Goal: Find specific page/section: Find specific page/section

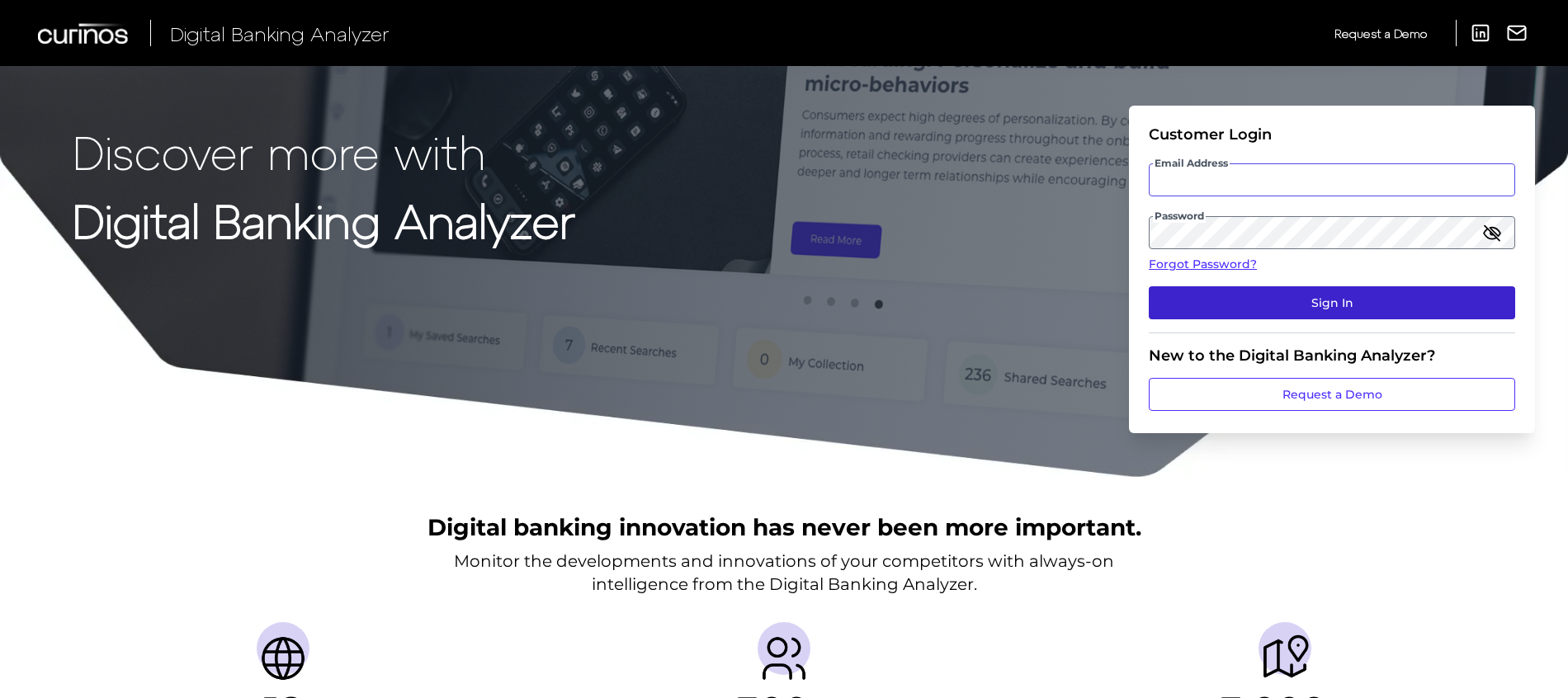
type input "[PERSON_NAME][EMAIL_ADDRESS][PERSON_NAME][DOMAIN_NAME]"
click at [1314, 308] on button "Sign In" at bounding box center [1332, 302] width 367 height 33
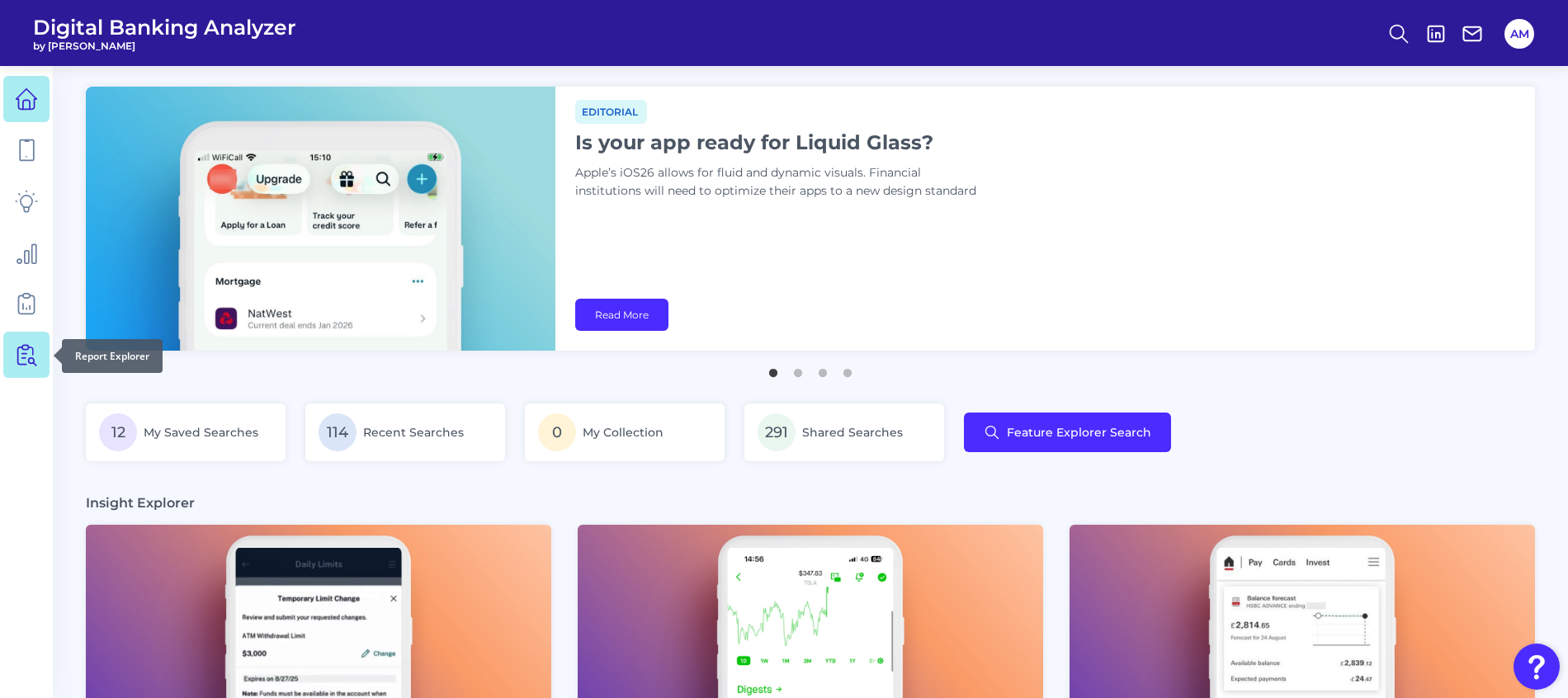
click at [34, 371] on link at bounding box center [26, 354] width 46 height 46
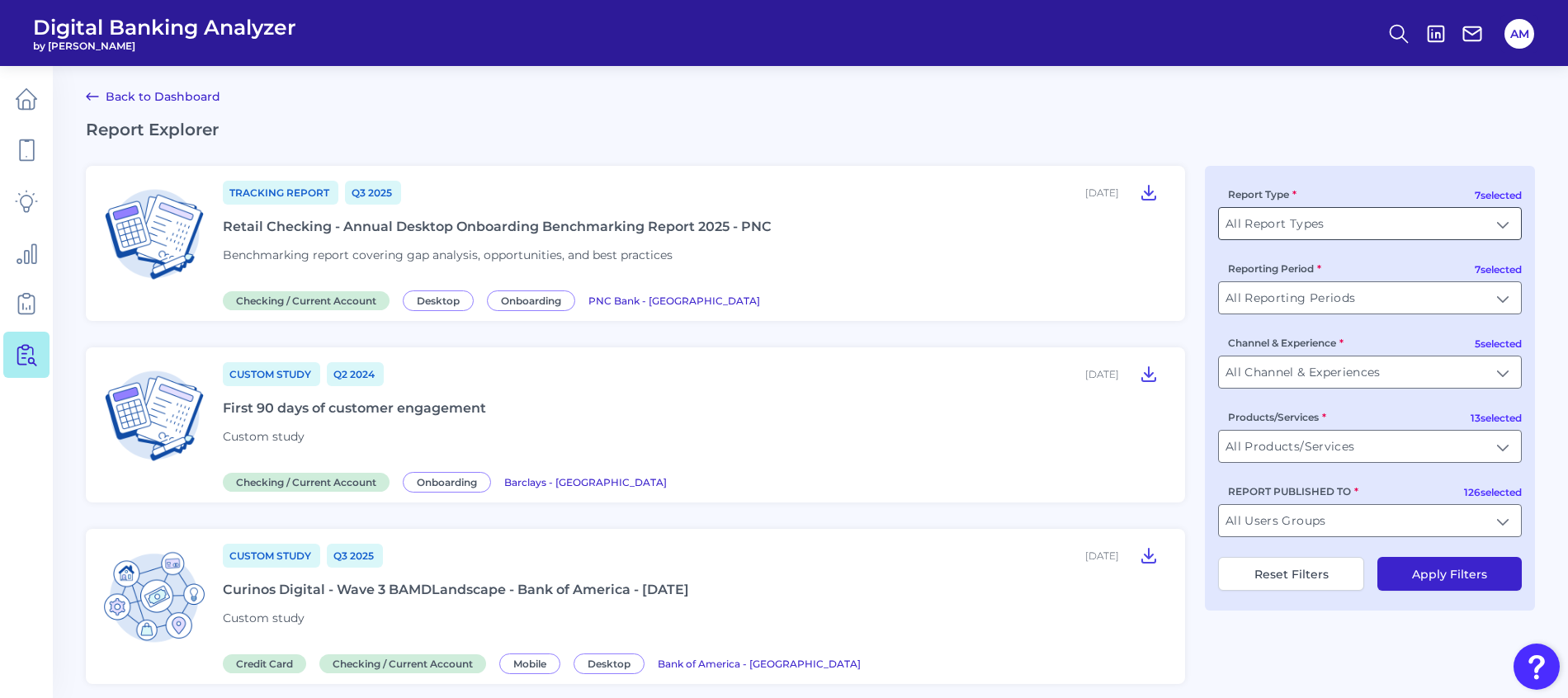
click at [1288, 220] on input "All Report Types" at bounding box center [1370, 224] width 302 height 32
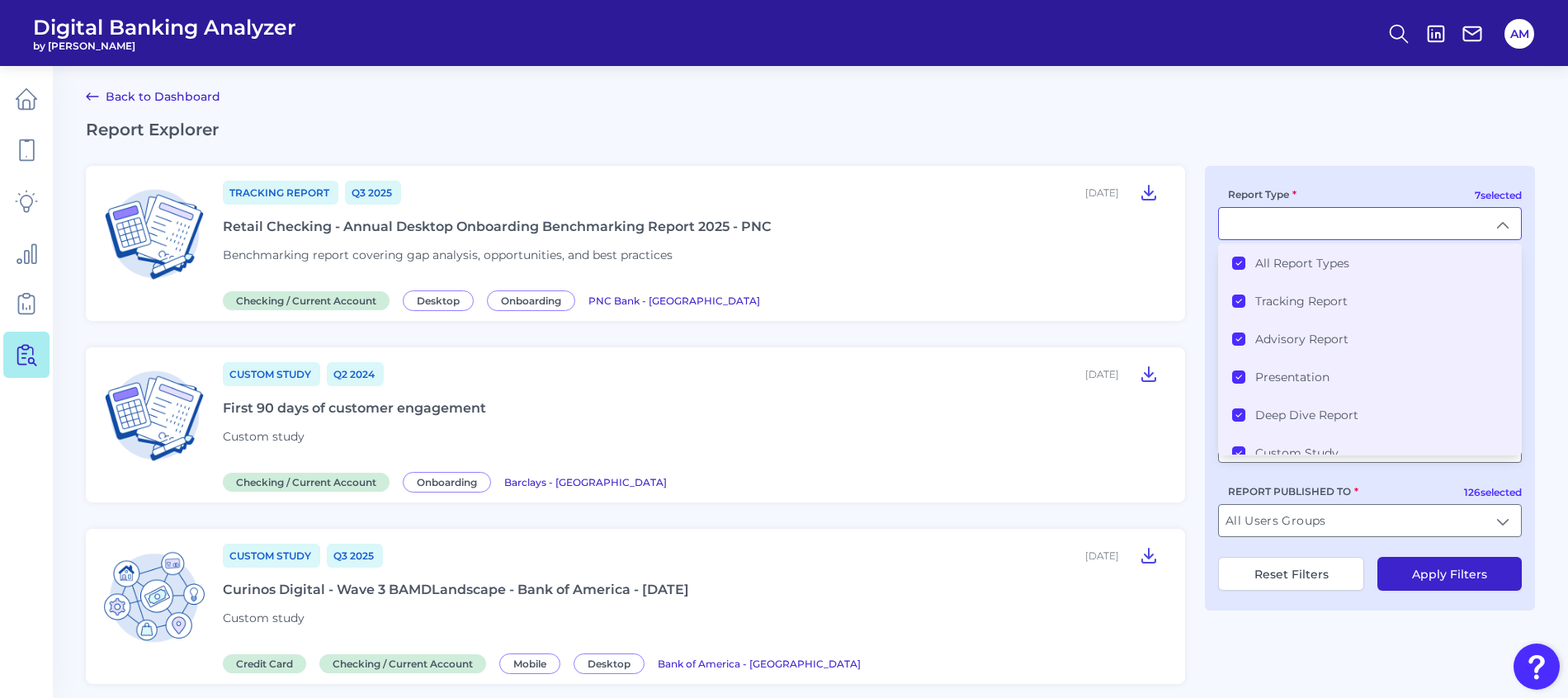
click at [1239, 264] on icon at bounding box center [1238, 263] width 8 height 8
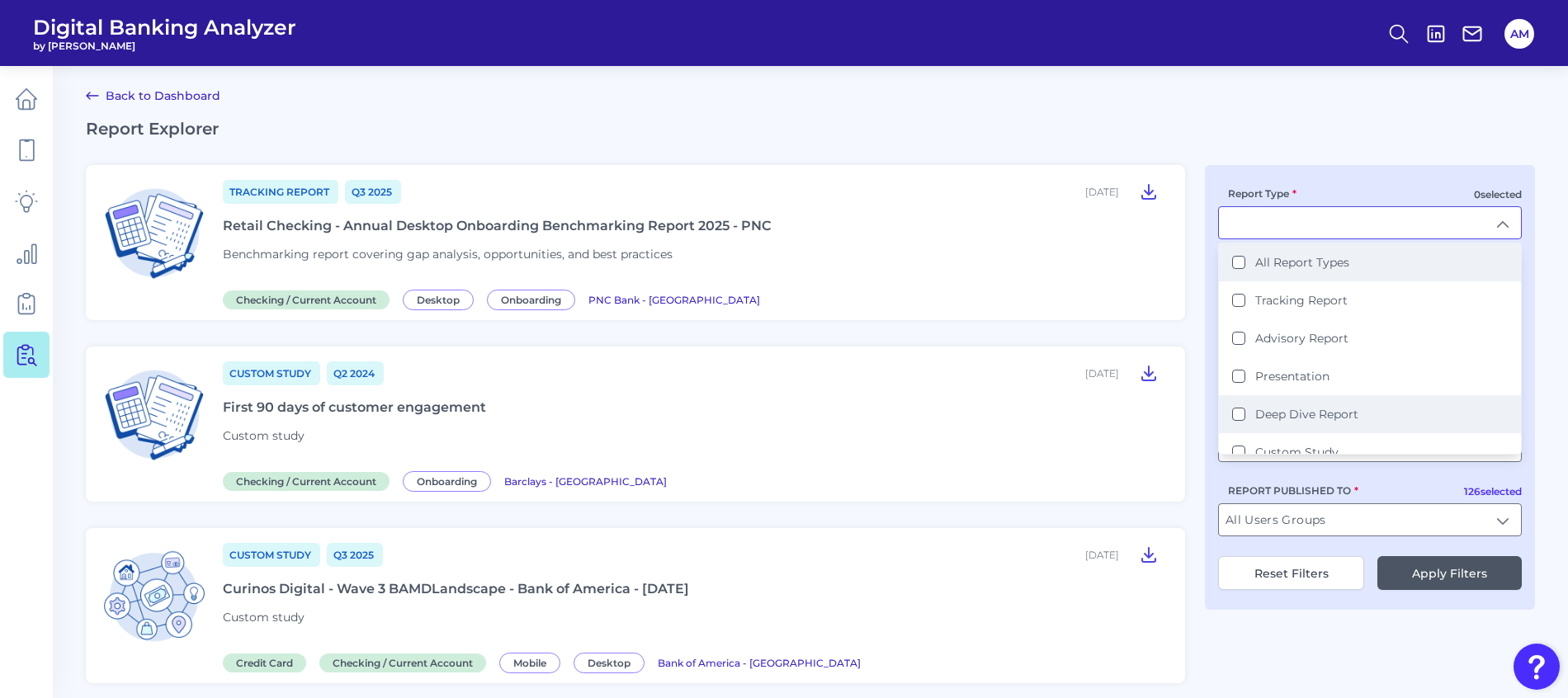
click at [1239, 418] on Report "Deep Dive Report" at bounding box center [1238, 414] width 13 height 13
type input "Deep Dive Report"
click at [1311, 607] on div "1 selected Report Type Deep Dive Report Deep Dive Report All Report Types Track…" at bounding box center [1370, 386] width 331 height 445
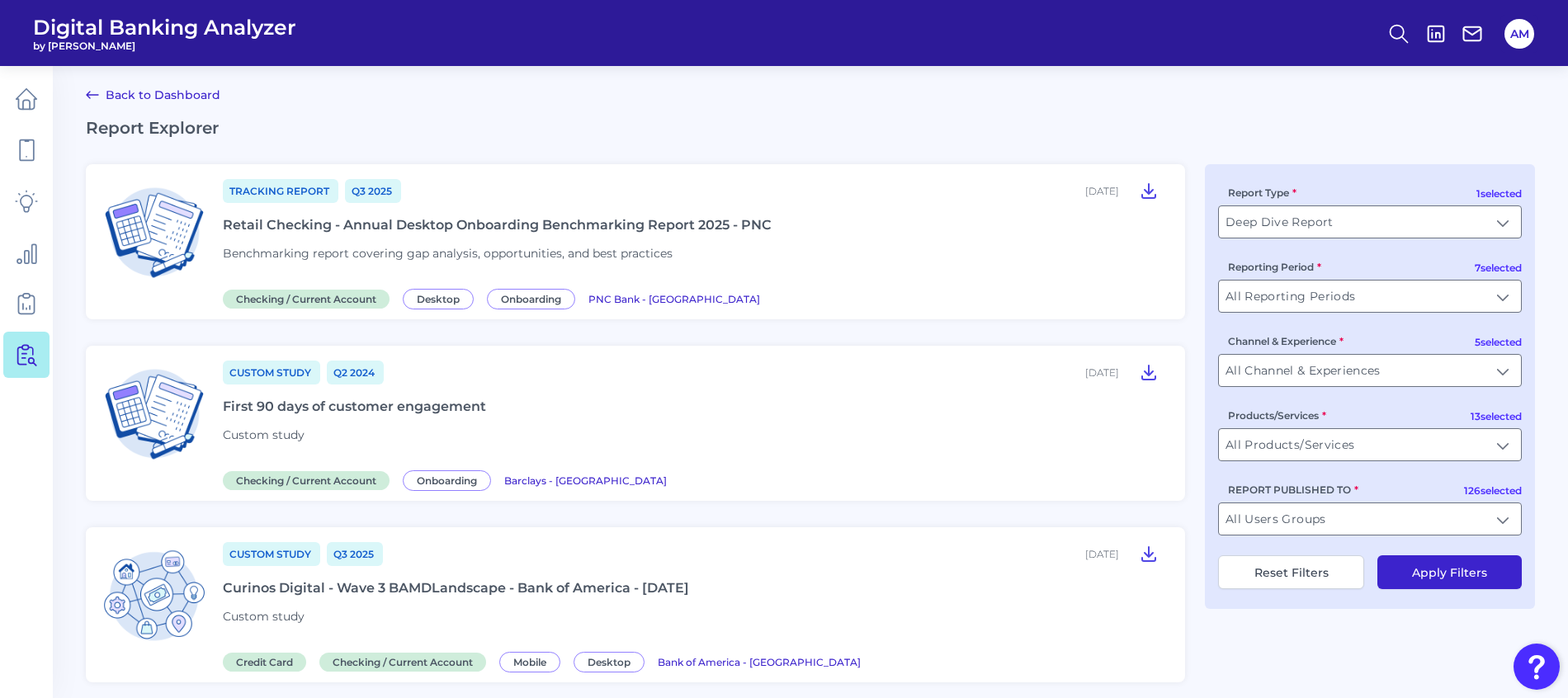
click at [1486, 536] on div "1 selected Report Type Deep Dive Report Deep Dive Report 7 selected Reporting P…" at bounding box center [1370, 386] width 331 height 445
click at [1420, 521] on input "All Users Groups" at bounding box center [1370, 519] width 302 height 32
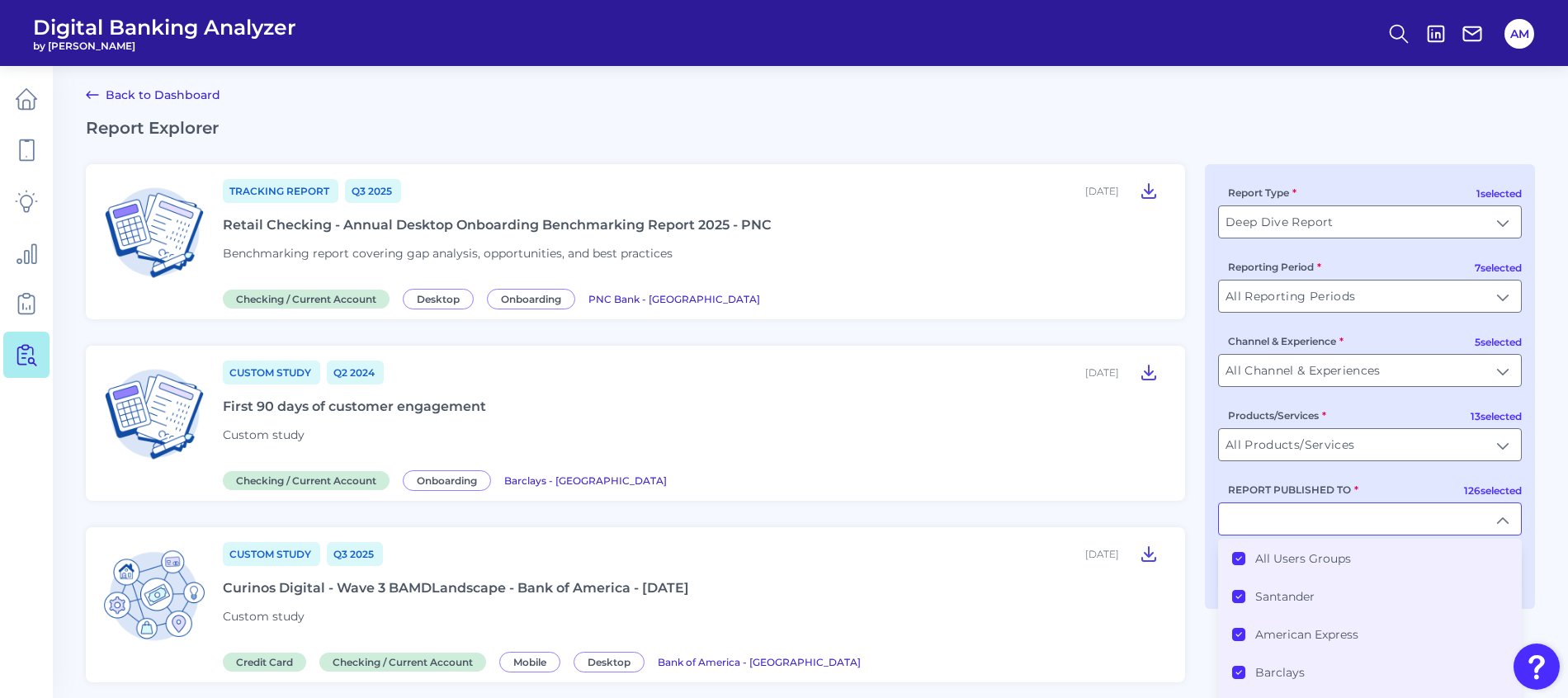
click at [1234, 561] on Groups "All Users Groups" at bounding box center [1238, 558] width 13 height 13
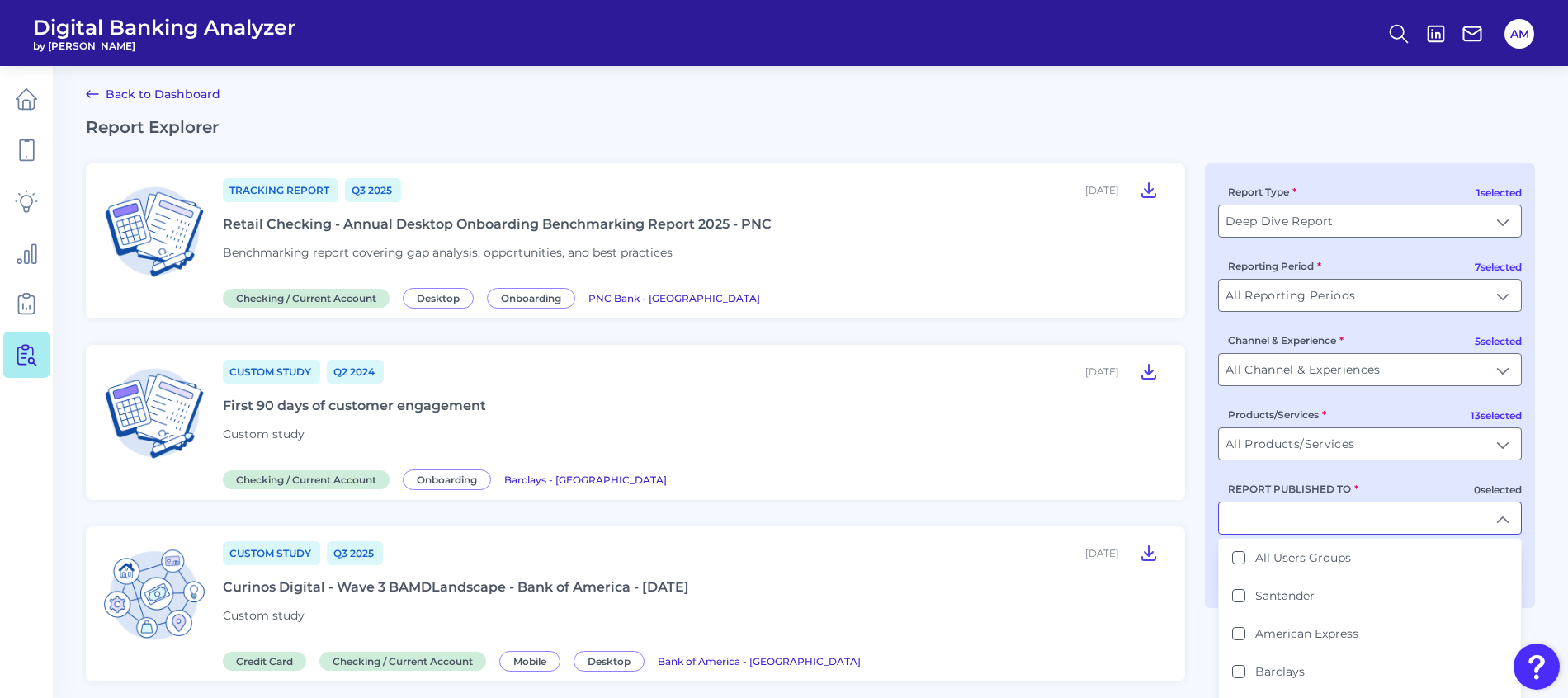
click at [1252, 512] on input "REPORT PUBLISHED TO" at bounding box center [1370, 518] width 302 height 32
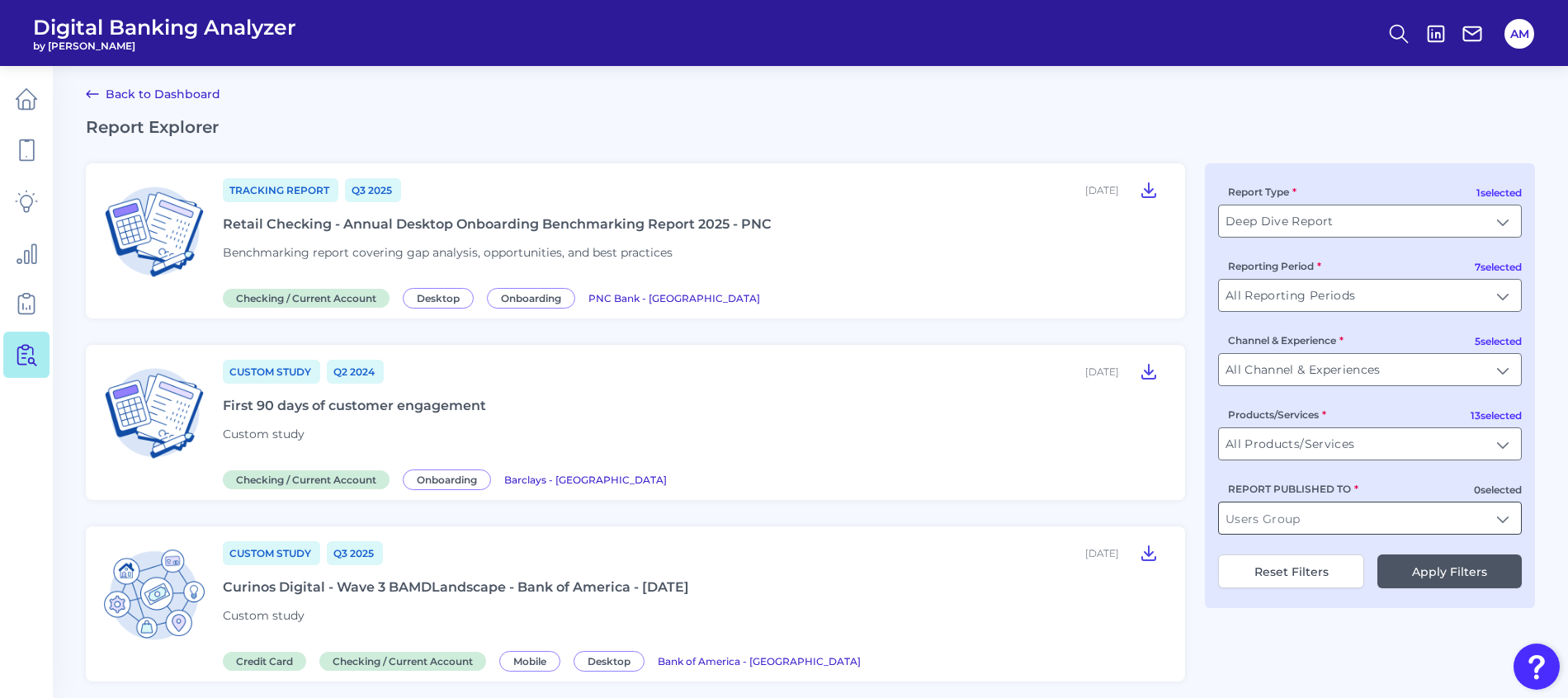
click at [1284, 514] on input "REPORT PUBLISHED TO" at bounding box center [1370, 518] width 302 height 32
click at [1268, 553] on b "USAA" at bounding box center [1272, 558] width 34 height 15
type input "USAA"
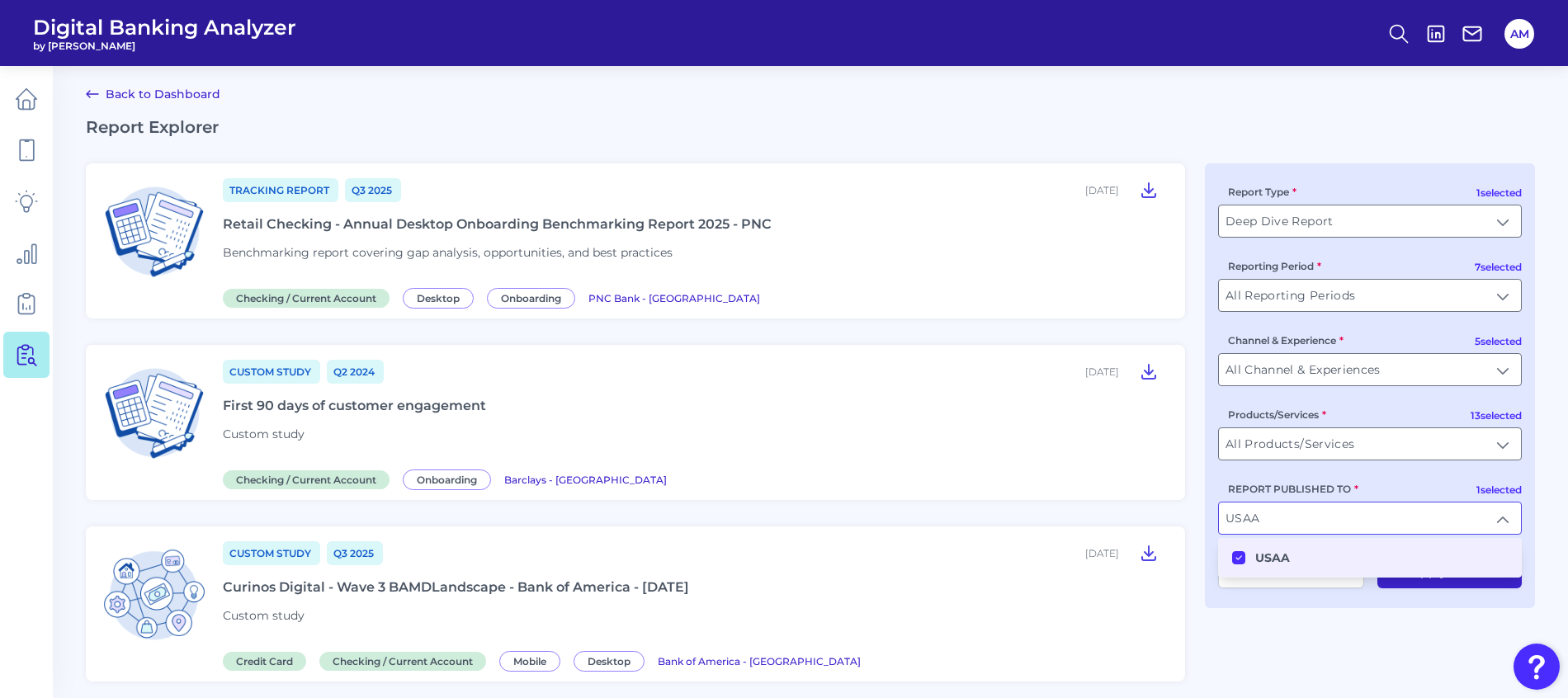
scroll to position [4, 0]
click at [1425, 606] on div "1 selected Report Type Deep Dive Report Deep Dive Report 7 selected Reporting P…" at bounding box center [1370, 384] width 331 height 445
drag, startPoint x: 1425, startPoint y: 606, endPoint x: 1388, endPoint y: 574, distance: 48.9
click at [1388, 574] on button "Apply Filters" at bounding box center [1450, 570] width 145 height 33
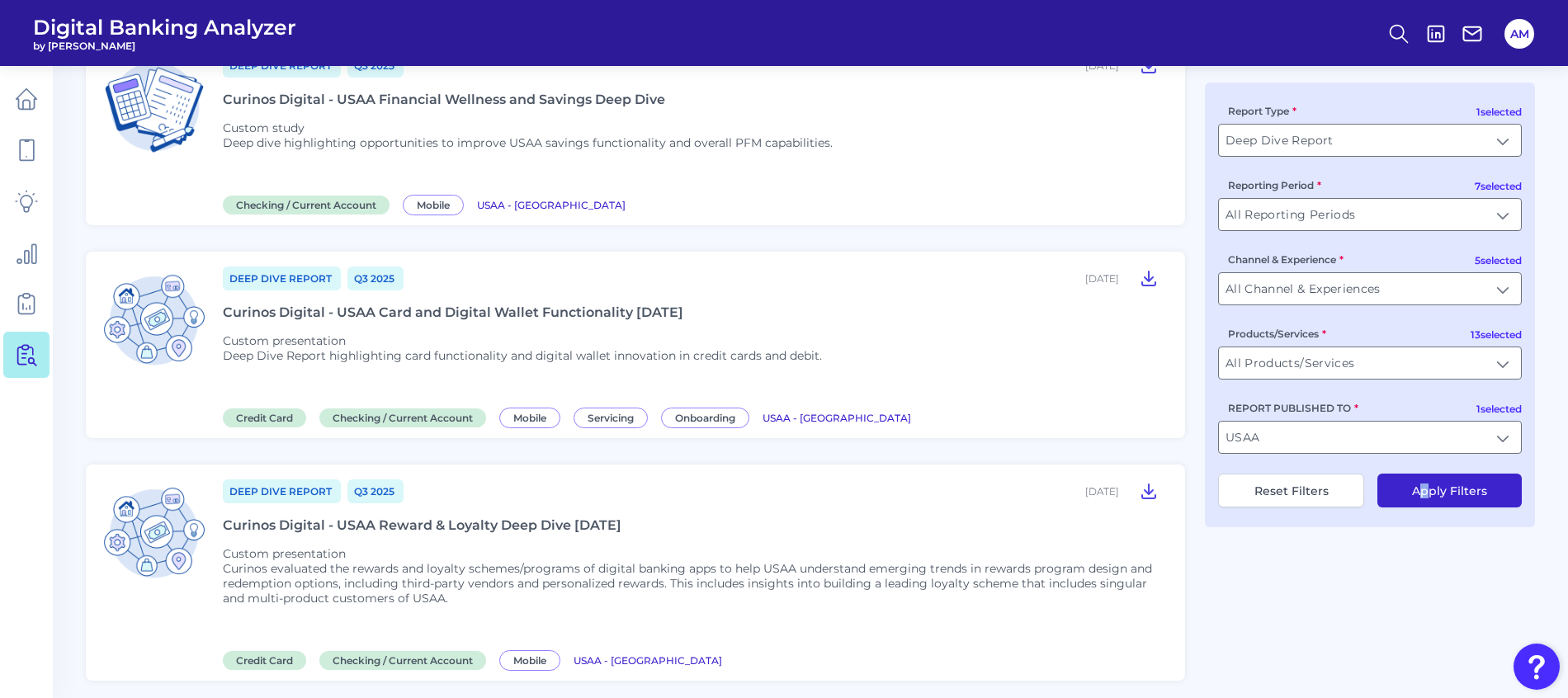
scroll to position [251, 0]
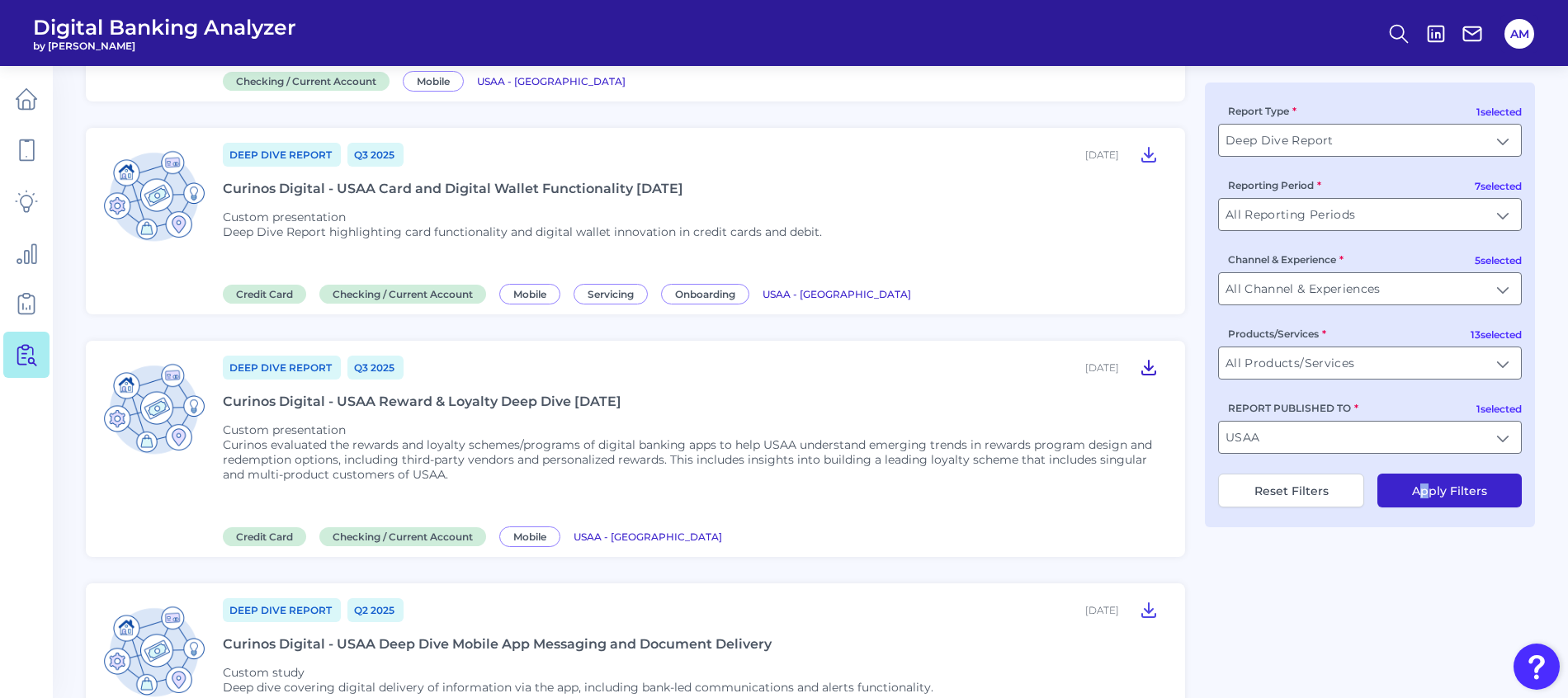
click at [1148, 370] on icon at bounding box center [1148, 368] width 13 height 14
